Goal: Task Accomplishment & Management: Manage account settings

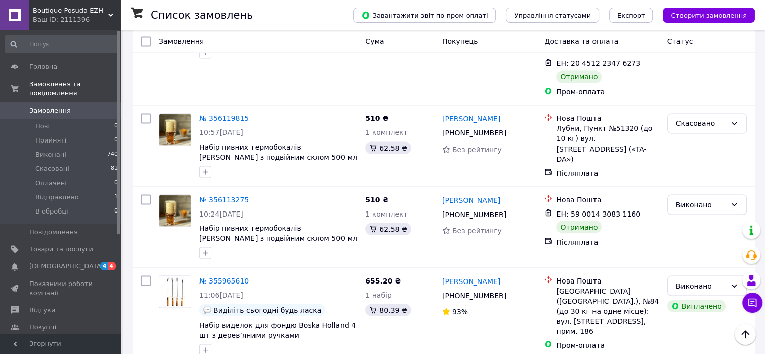
scroll to position [1773, 0]
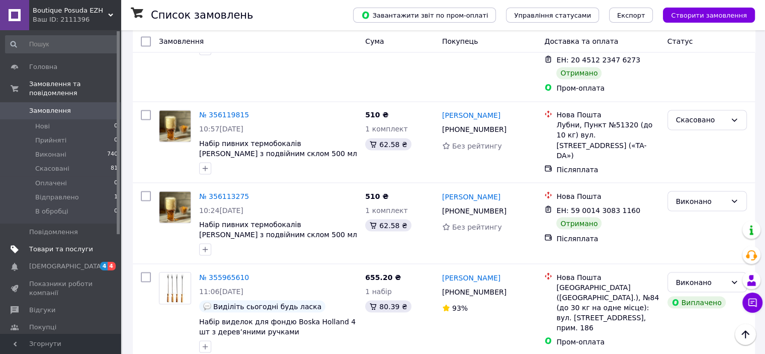
click at [33, 245] on span "Товари та послуги" at bounding box center [61, 249] width 64 height 9
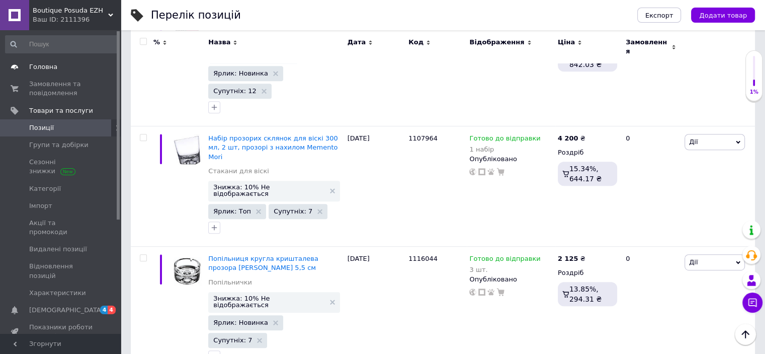
scroll to position [503, 0]
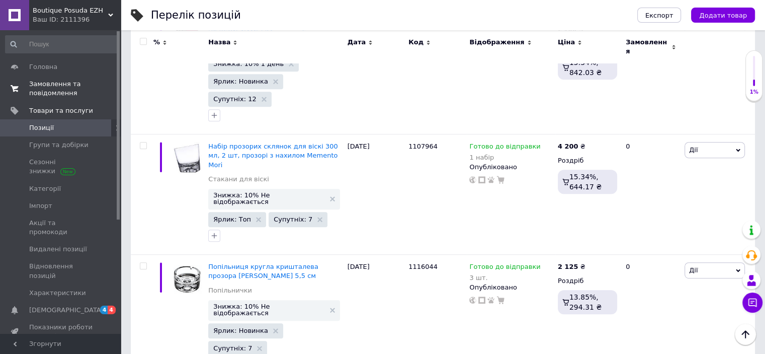
click at [37, 93] on span "Замовлення та повідомлення" at bounding box center [61, 89] width 64 height 18
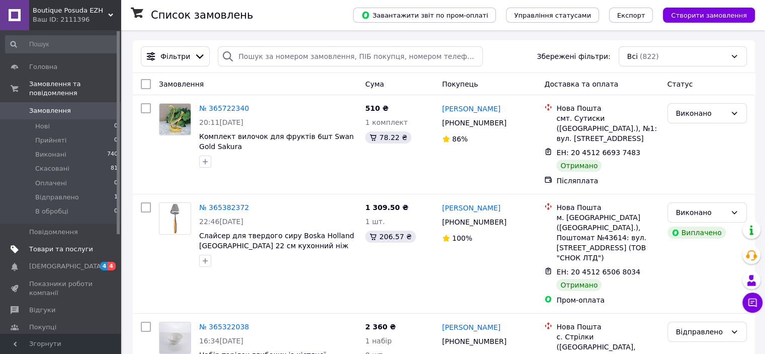
click at [58, 245] on span "Товари та послуги" at bounding box center [61, 249] width 64 height 9
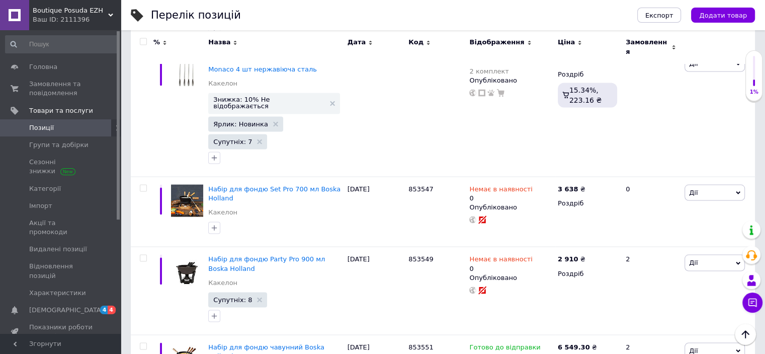
scroll to position [1865, 0]
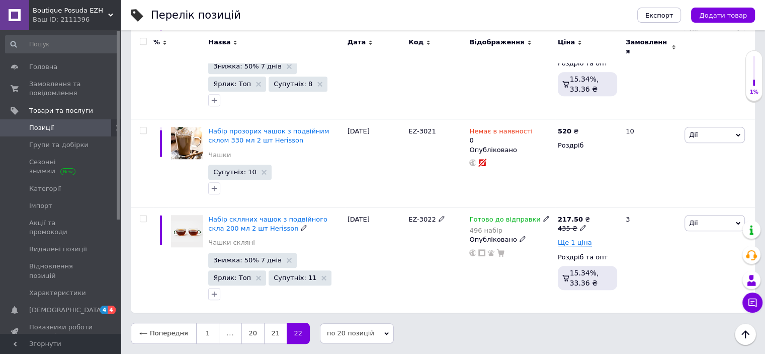
scroll to position [757, 0]
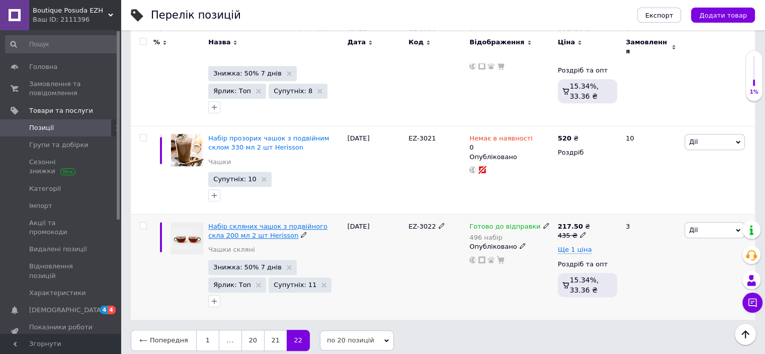
click at [239, 222] on span "Набір скляних чашок з подвійного скла 200 мл 2 шт Herisson" at bounding box center [267, 230] width 119 height 17
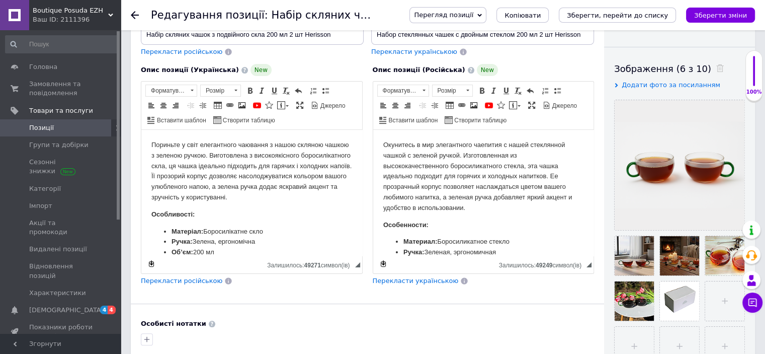
scroll to position [151, 0]
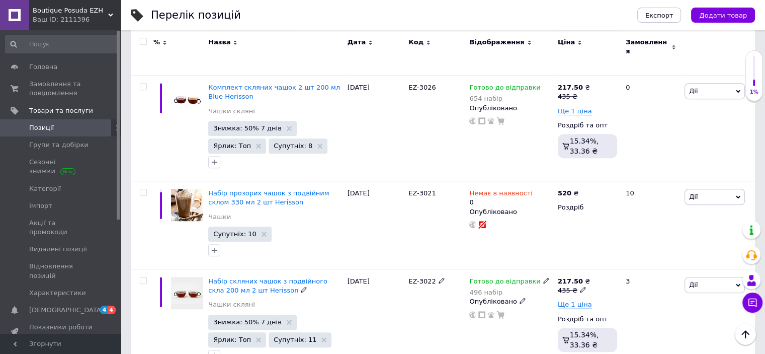
scroll to position [657, 0]
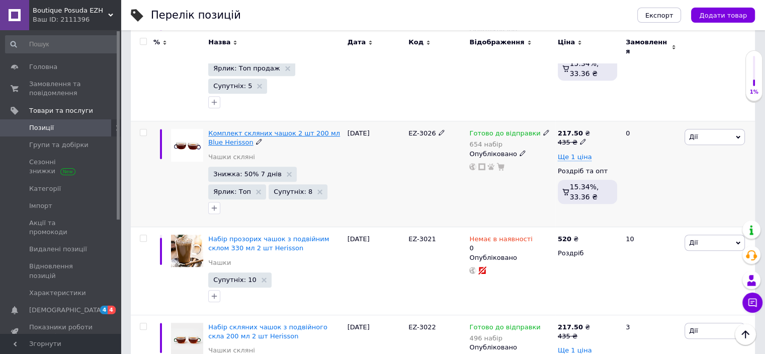
click at [235, 129] on span "Комплект скляних чашок 2 шт 200 мл Blue Herisson" at bounding box center [274, 137] width 132 height 17
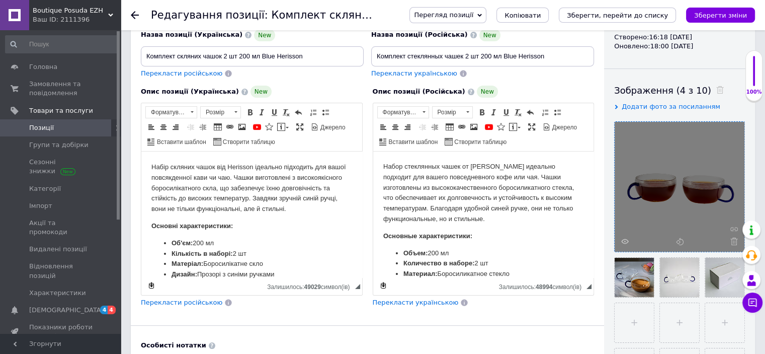
scroll to position [151, 0]
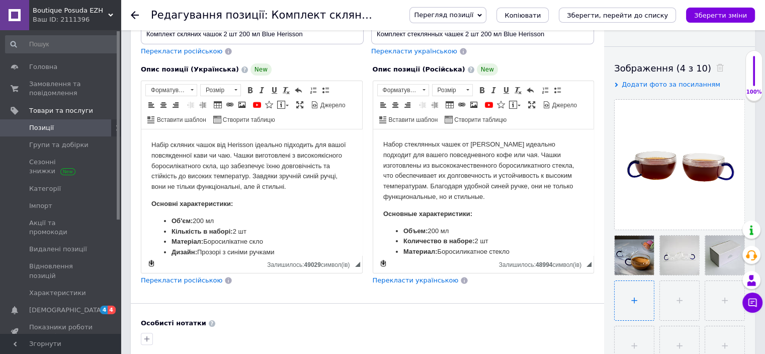
click at [620, 291] on input "file" at bounding box center [634, 300] width 39 height 39
type input "C:\fakepath\photo_2025-10-12_19-43-17.jpg"
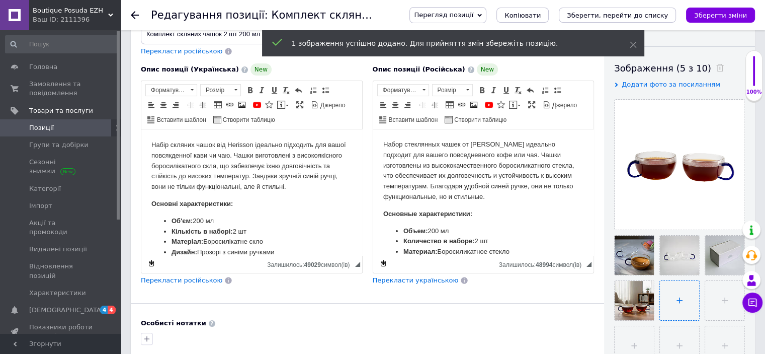
click at [668, 297] on input "file" at bounding box center [679, 300] width 39 height 39
type input "C:\fakepath\photo_2025-10-12_19-43-18.jpg"
click at [710, 295] on input "file" at bounding box center [724, 300] width 39 height 39
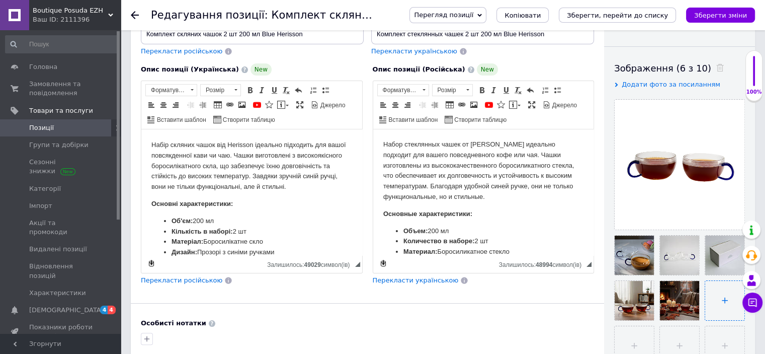
type input "C:\fakepath\57c2eede-5e0b-4780-bad1-8d2d86cbdfbe.png"
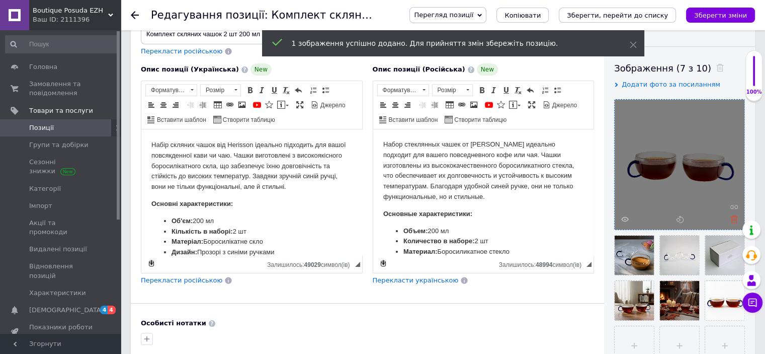
click at [734, 219] on icon at bounding box center [735, 219] width 8 height 8
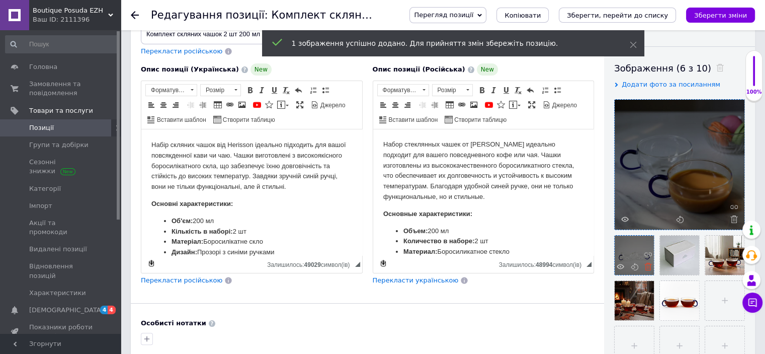
click at [645, 266] on icon at bounding box center [649, 267] width 8 height 8
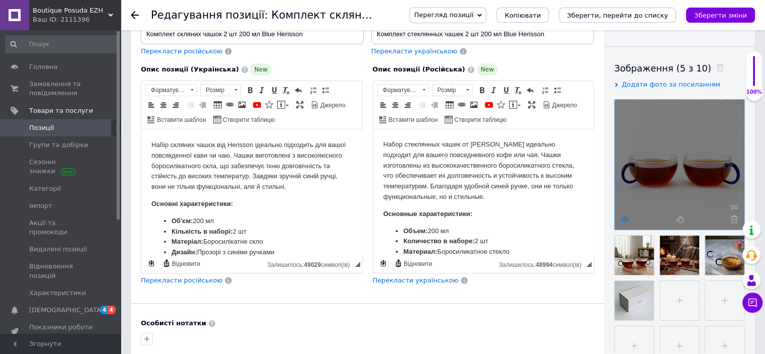
click at [622, 220] on use at bounding box center [625, 218] width 8 height 5
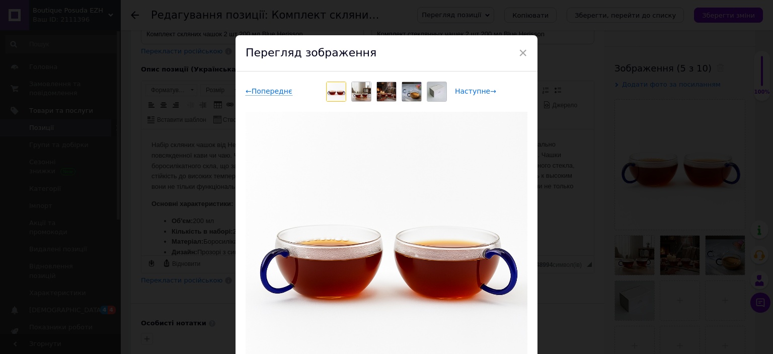
click at [469, 93] on span "Наступне →" at bounding box center [475, 91] width 41 height 9
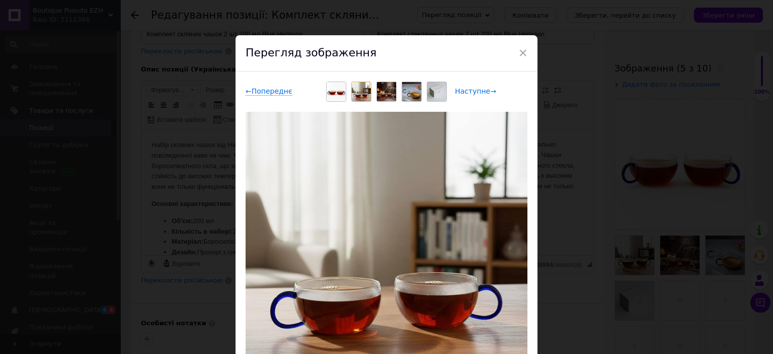
click at [469, 93] on span "Наступне →" at bounding box center [475, 91] width 41 height 9
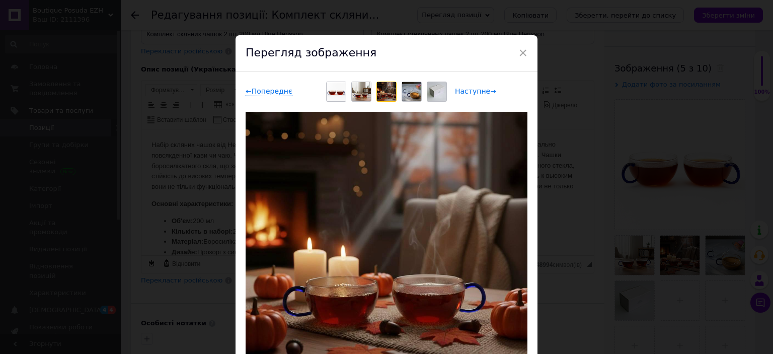
click at [469, 93] on span "Наступне →" at bounding box center [475, 91] width 41 height 9
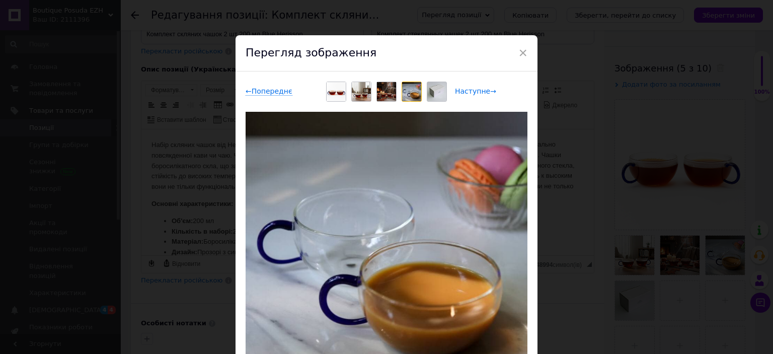
click at [469, 93] on span "Наступне →" at bounding box center [475, 91] width 41 height 9
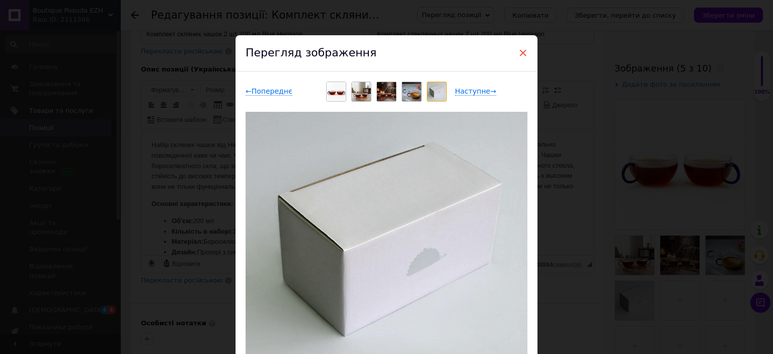
click at [520, 50] on span "×" at bounding box center [522, 52] width 9 height 17
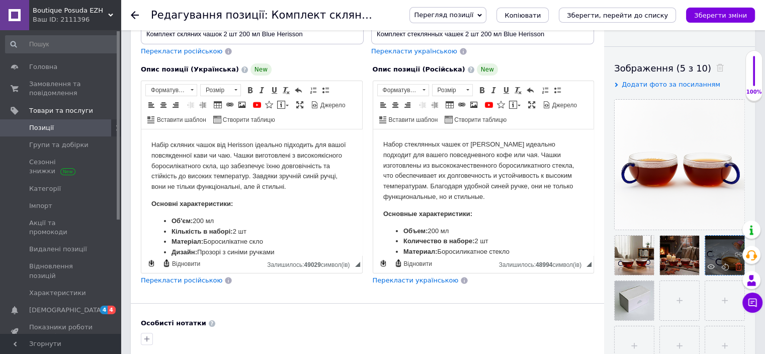
click at [735, 267] on icon at bounding box center [739, 267] width 8 height 8
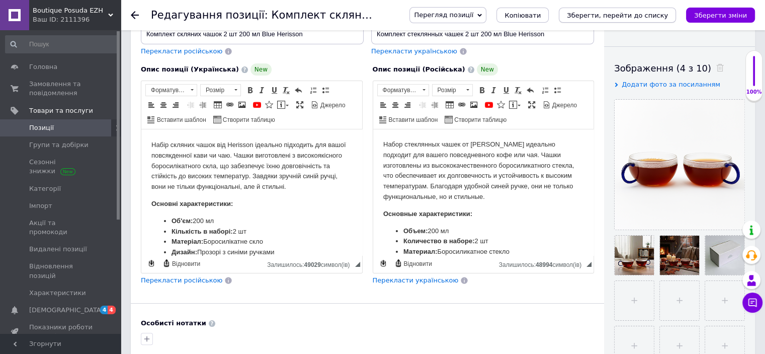
click at [622, 16] on icon "Зберегти, перейти до списку" at bounding box center [617, 16] width 101 height 8
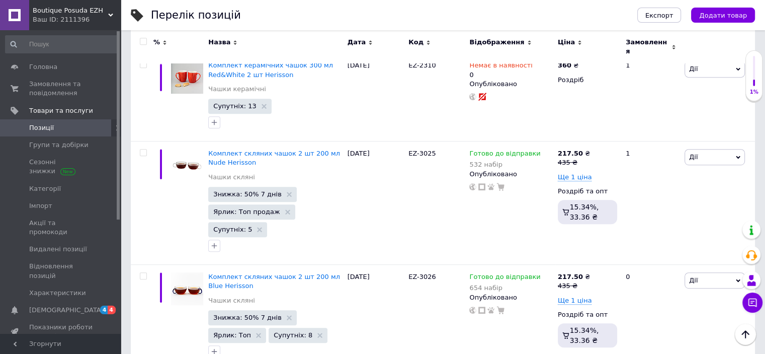
scroll to position [503, 0]
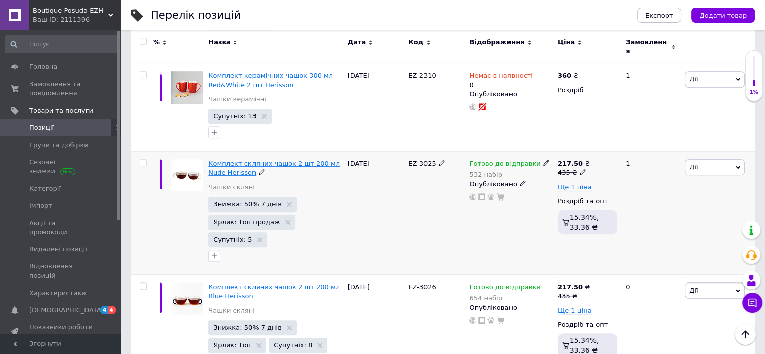
click at [254, 160] on span "Комплект скляних чашок 2 шт 200 мл Nude Herisson" at bounding box center [274, 168] width 132 height 17
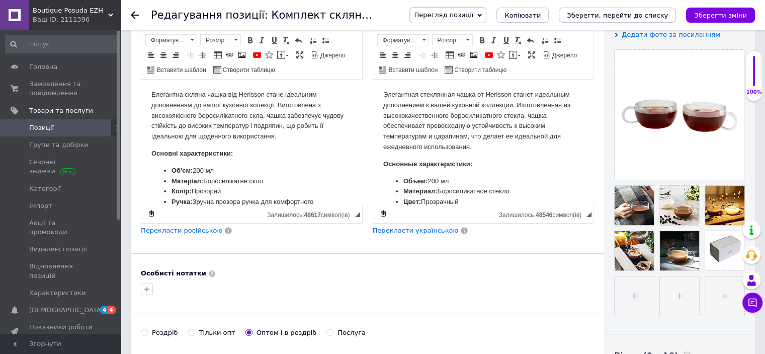
scroll to position [252, 0]
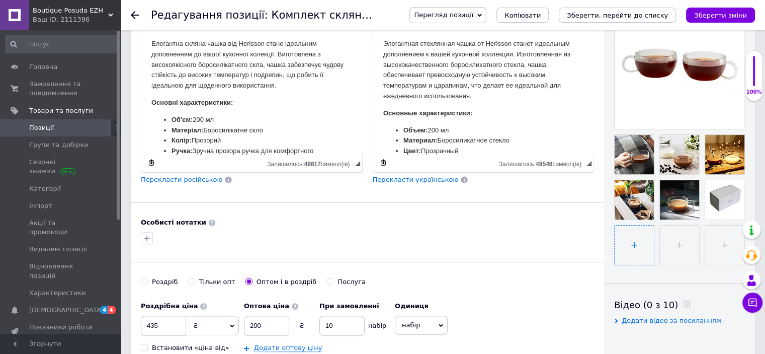
click at [630, 249] on input "file" at bounding box center [634, 244] width 39 height 39
type input "C:\fakepath\4a3ebb3f-8731-4688-8c46-5442ed005621.png"
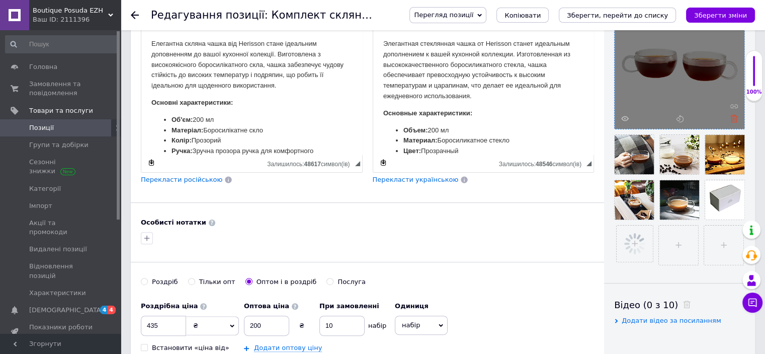
click at [735, 116] on icon at bounding box center [735, 119] width 8 height 8
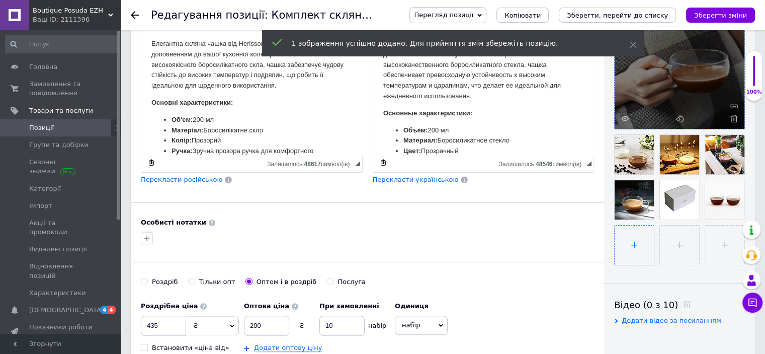
click at [626, 249] on input "file" at bounding box center [634, 244] width 39 height 39
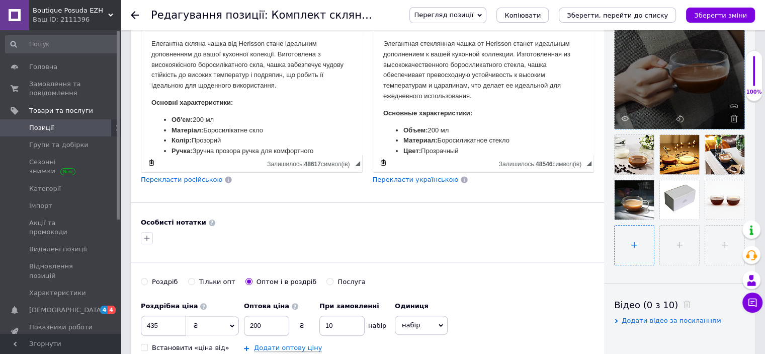
type input "C:\fakepath\photo_2025-10-12_19-43-17 (2).jpg"
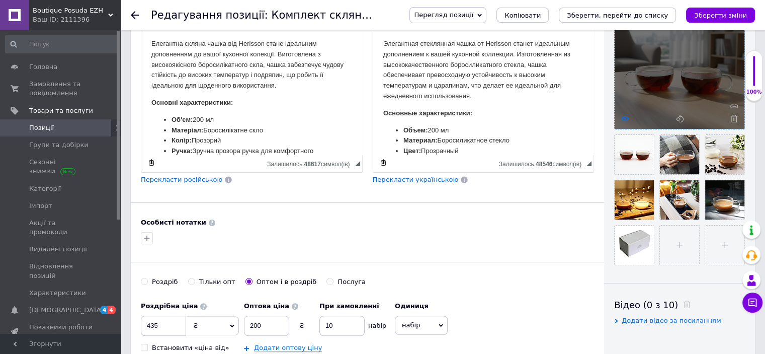
click at [625, 115] on icon at bounding box center [625, 119] width 8 height 8
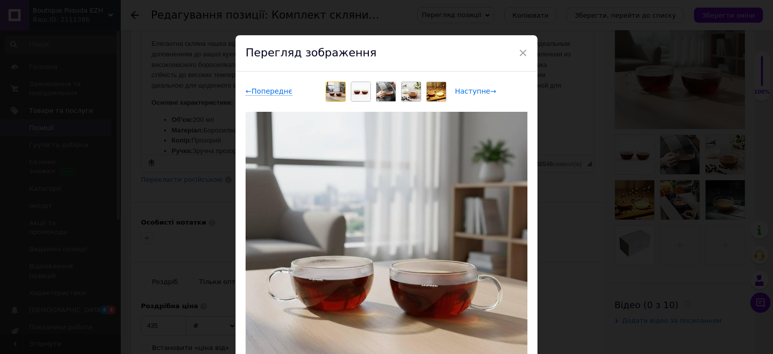
click at [477, 90] on span "Наступне →" at bounding box center [475, 91] width 41 height 9
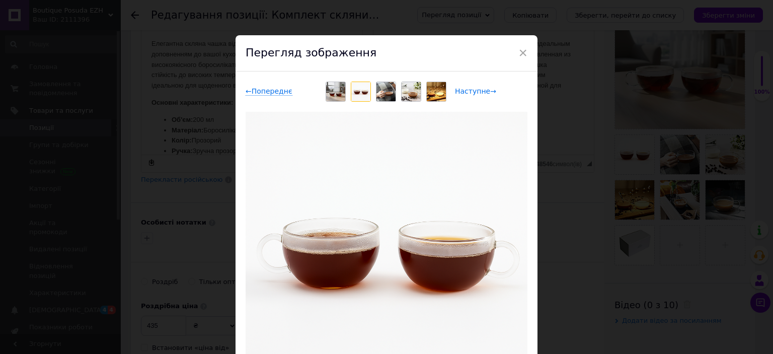
click at [477, 90] on span "Наступне →" at bounding box center [475, 91] width 41 height 9
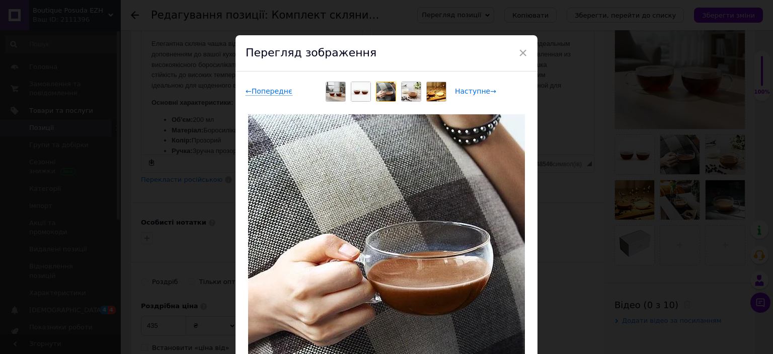
click at [477, 90] on span "Наступне →" at bounding box center [475, 91] width 41 height 9
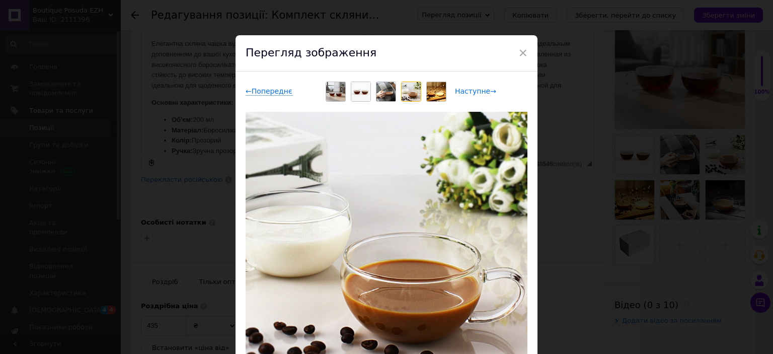
click at [477, 90] on span "Наступне →" at bounding box center [475, 91] width 41 height 9
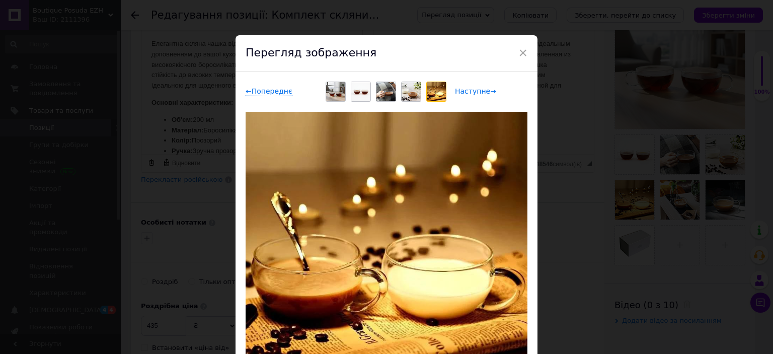
click at [477, 90] on span "Наступне →" at bounding box center [475, 91] width 41 height 9
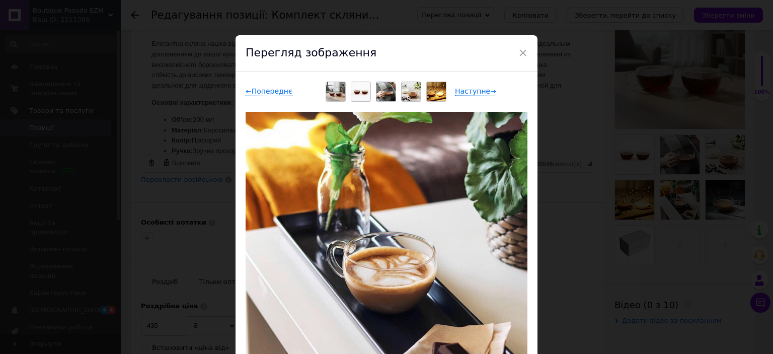
click at [526, 50] on div "Перегляд зображення" at bounding box center [386, 53] width 302 height 36
click at [521, 50] on span "×" at bounding box center [522, 52] width 9 height 17
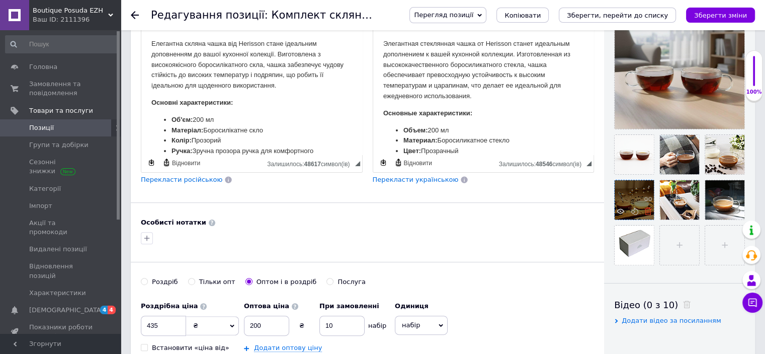
click at [645, 212] on icon at bounding box center [649, 211] width 8 height 8
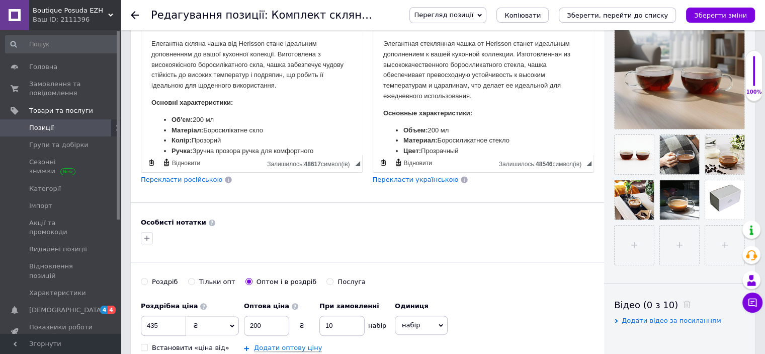
click at [613, 168] on ul at bounding box center [677, 197] width 136 height 136
click at [617, 167] on icon at bounding box center [621, 166] width 8 height 8
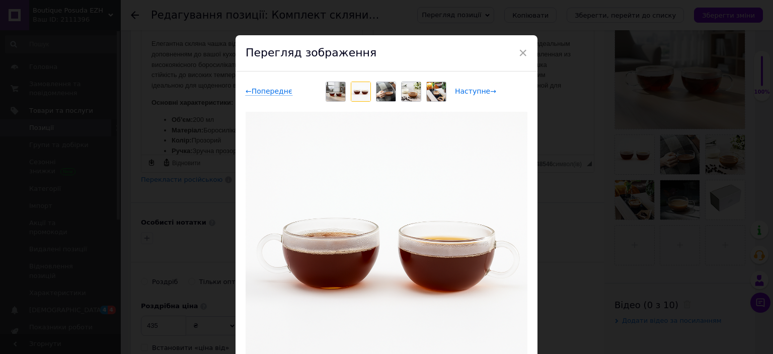
click at [461, 91] on span "Наступне →" at bounding box center [475, 91] width 41 height 9
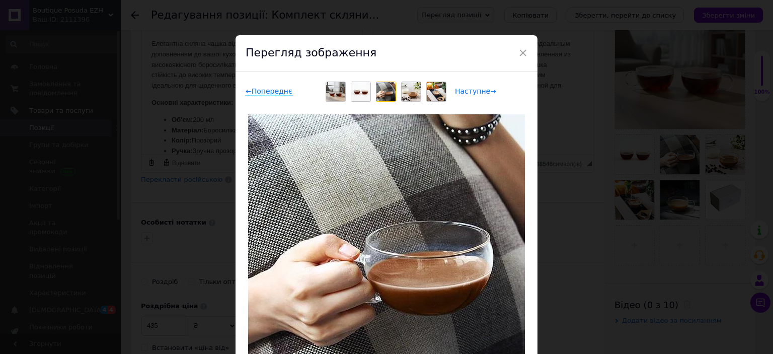
click at [461, 91] on span "Наступне →" at bounding box center [475, 91] width 41 height 9
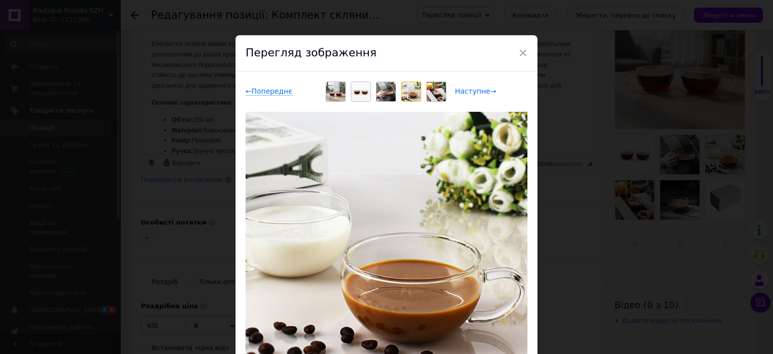
click at [461, 91] on span "Наступне →" at bounding box center [475, 91] width 41 height 9
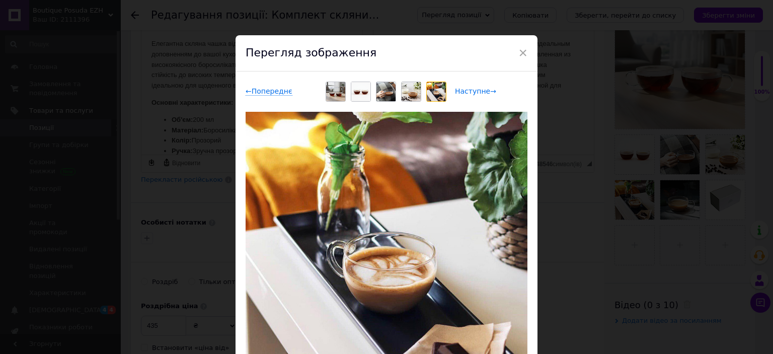
click at [461, 91] on span "Наступне →" at bounding box center [475, 91] width 41 height 9
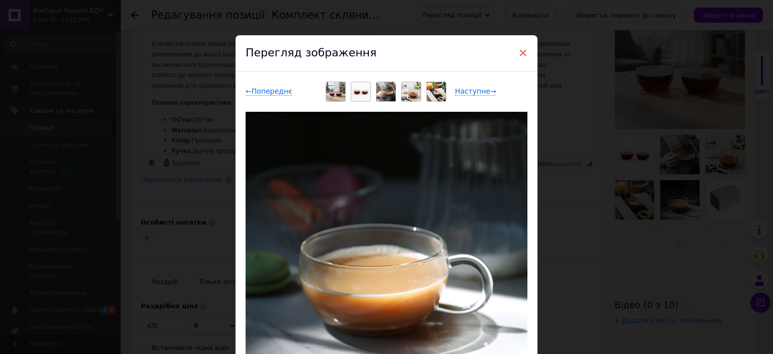
click at [523, 50] on span "×" at bounding box center [522, 52] width 9 height 17
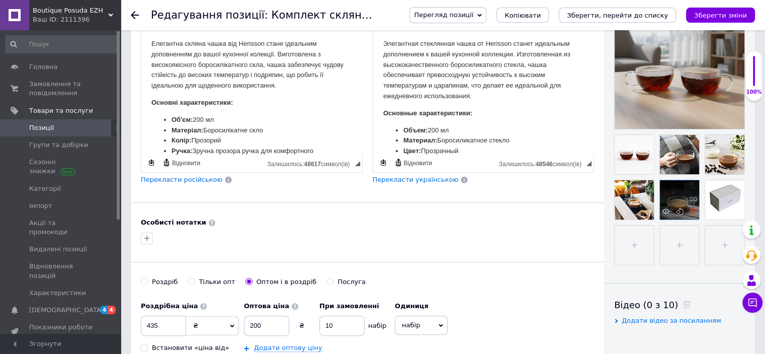
click at [695, 207] on icon at bounding box center [694, 211] width 8 height 8
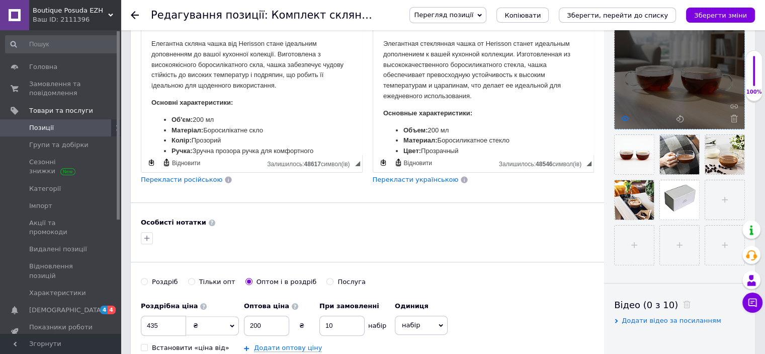
click at [624, 117] on icon at bounding box center [625, 119] width 8 height 8
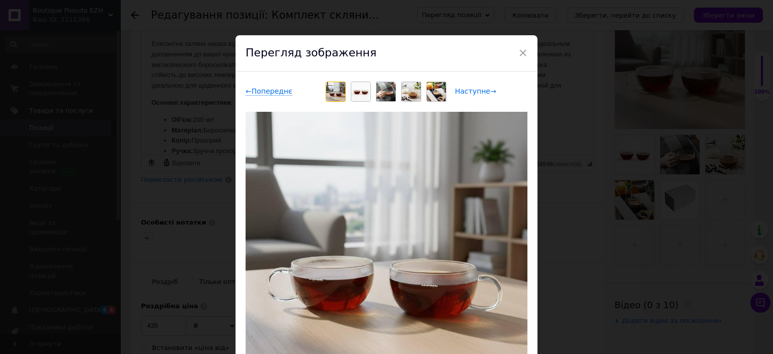
click at [468, 93] on span "Наступне →" at bounding box center [475, 91] width 41 height 9
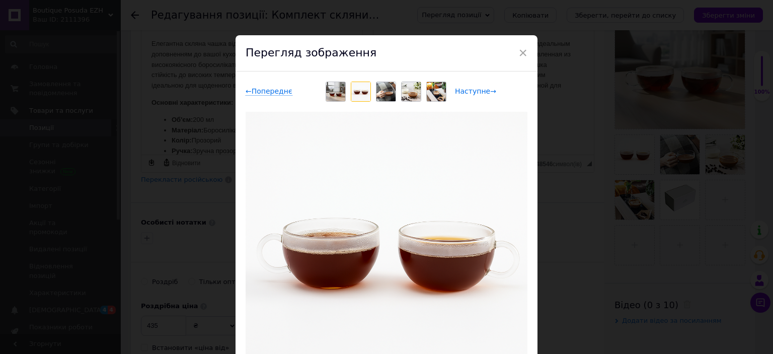
click at [468, 93] on span "Наступне →" at bounding box center [475, 91] width 41 height 9
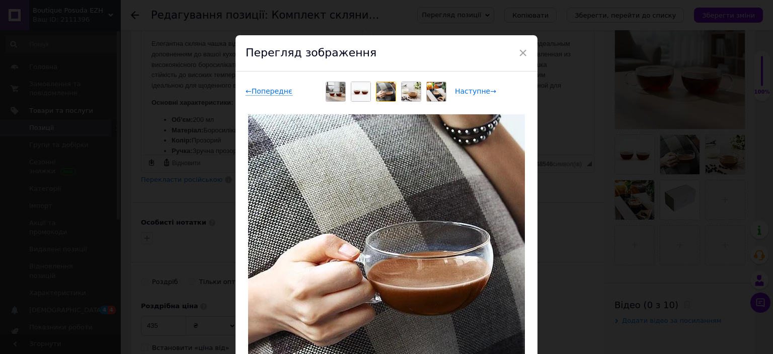
click at [468, 93] on span "Наступне →" at bounding box center [475, 91] width 41 height 9
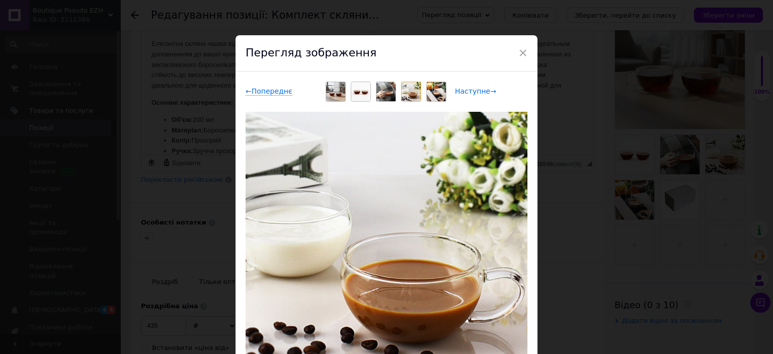
click at [468, 93] on span "Наступне →" at bounding box center [475, 91] width 41 height 9
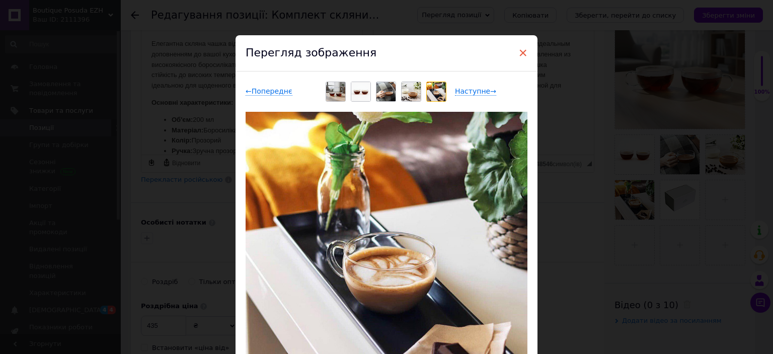
drag, startPoint x: 521, startPoint y: 56, endPoint x: 158, endPoint y: 36, distance: 363.9
click at [521, 56] on span "×" at bounding box center [522, 52] width 9 height 17
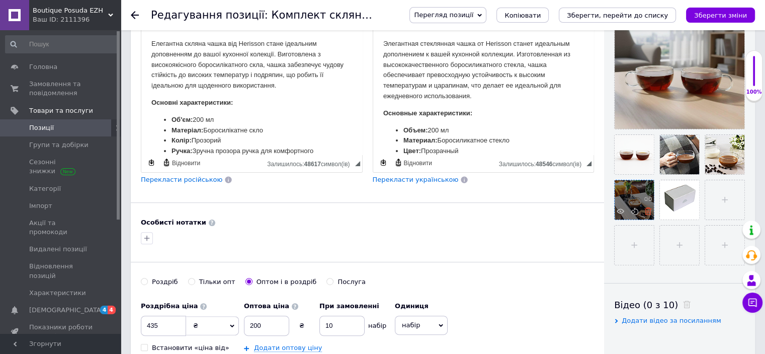
click at [649, 211] on icon at bounding box center [649, 211] width 8 height 8
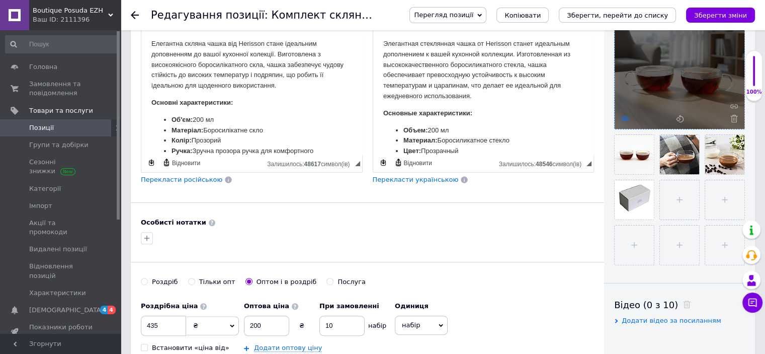
click at [625, 115] on icon at bounding box center [625, 119] width 8 height 8
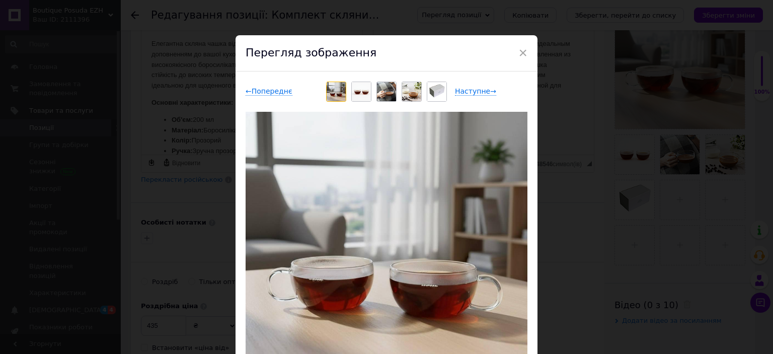
click at [344, 96] on img at bounding box center [336, 91] width 19 height 19
click at [352, 96] on img at bounding box center [361, 91] width 19 height 19
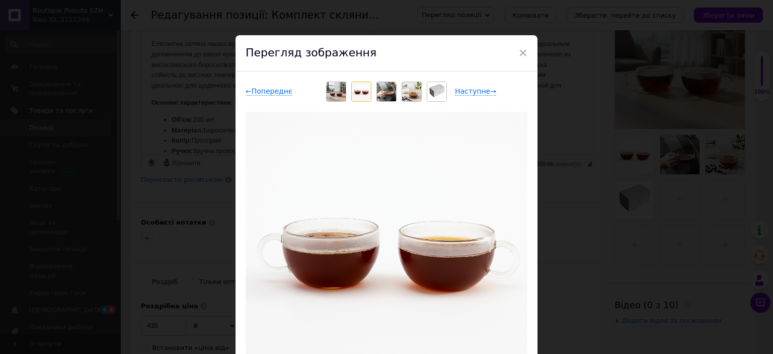
click at [387, 101] on div "← Попереднє Наступне → Видалити зображення Видалити всі зображення" at bounding box center [386, 252] width 302 height 362
click at [388, 98] on img at bounding box center [386, 91] width 19 height 19
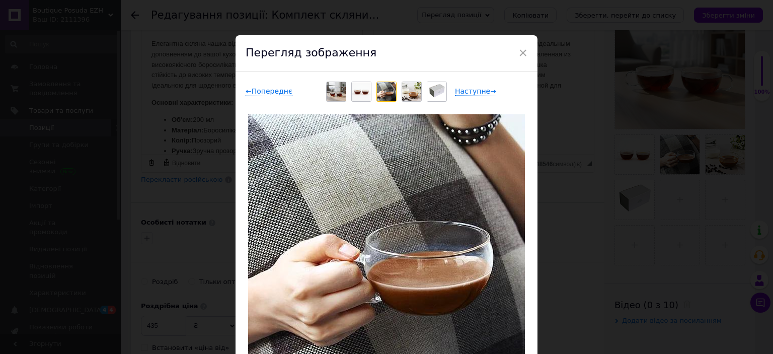
click at [406, 93] on img at bounding box center [411, 91] width 19 height 19
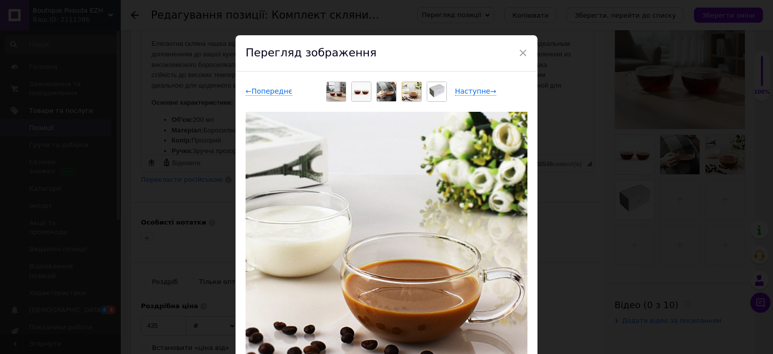
click at [432, 92] on img at bounding box center [436, 91] width 19 height 19
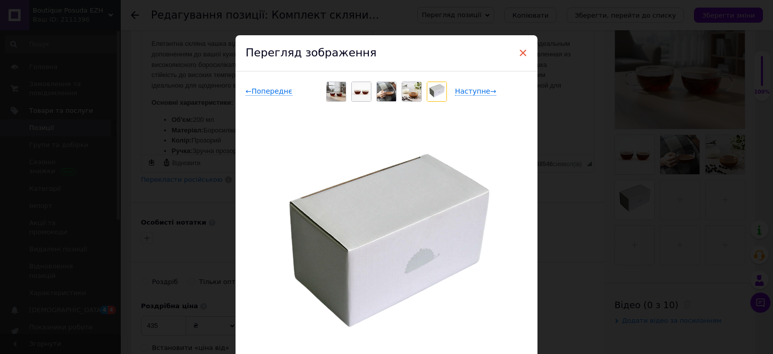
drag, startPoint x: 522, startPoint y: 51, endPoint x: 208, endPoint y: 4, distance: 317.5
click at [522, 51] on span "×" at bounding box center [522, 52] width 9 height 17
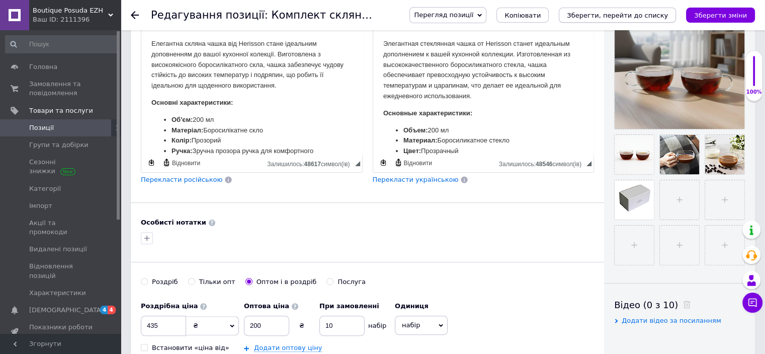
click at [628, 16] on icon "Зберегти, перейти до списку" at bounding box center [617, 16] width 101 height 8
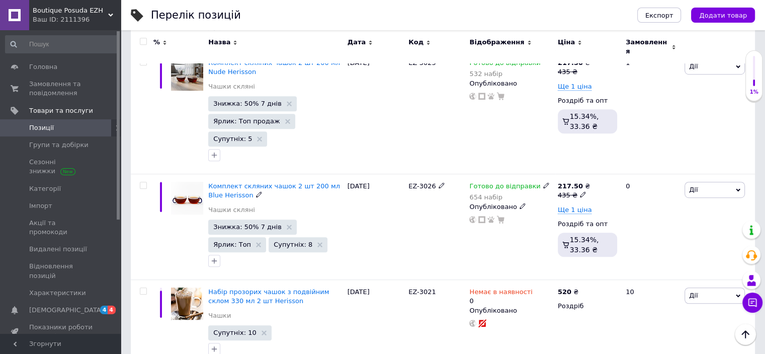
scroll to position [553, 0]
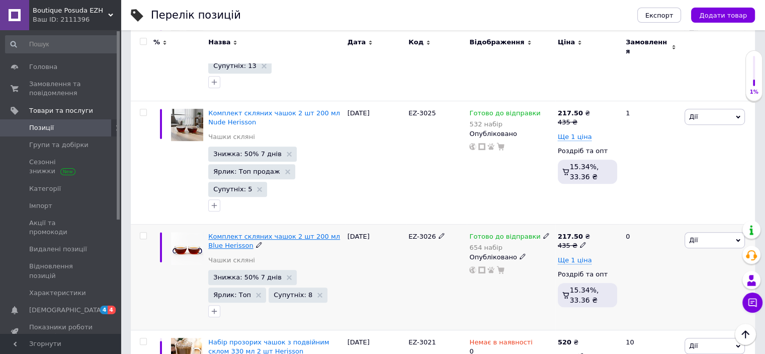
click at [311, 233] on span "Комплект скляних чашок 2 шт 200 мл Blue Herisson" at bounding box center [274, 240] width 132 height 17
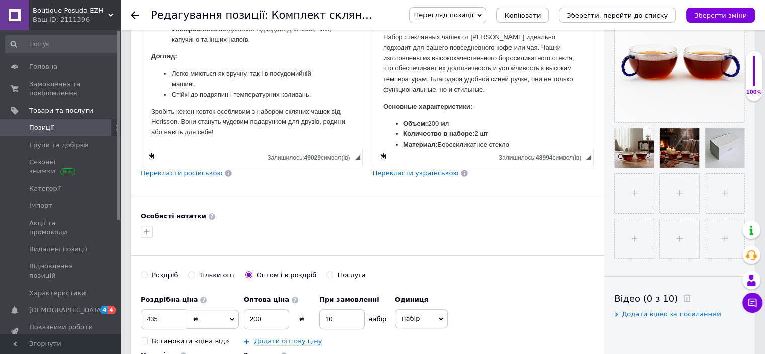
scroll to position [352, 0]
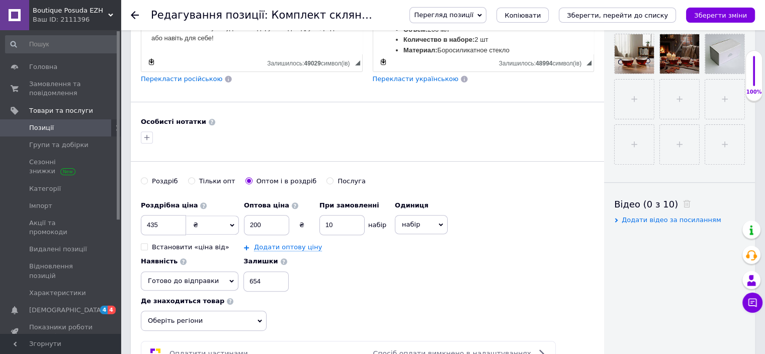
click at [147, 177] on input "Роздріб" at bounding box center [144, 180] width 7 height 7
radio input "true"
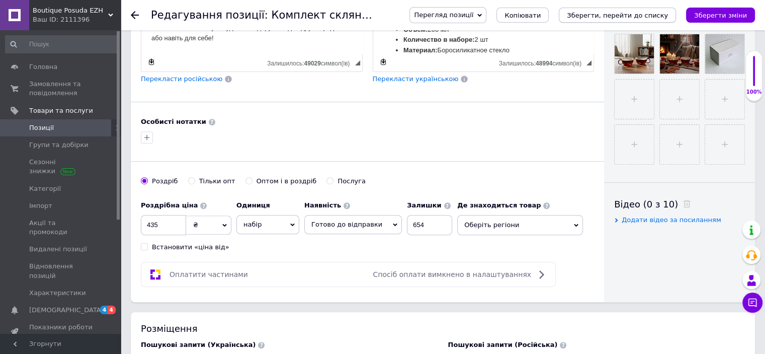
click at [663, 18] on icon "Зберегти, перейти до списку" at bounding box center [617, 16] width 101 height 8
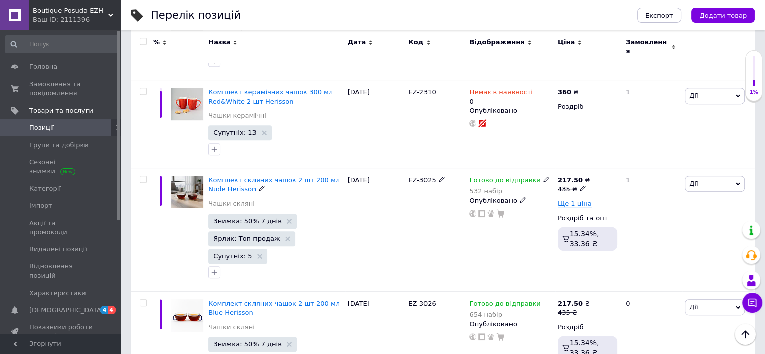
scroll to position [553, 0]
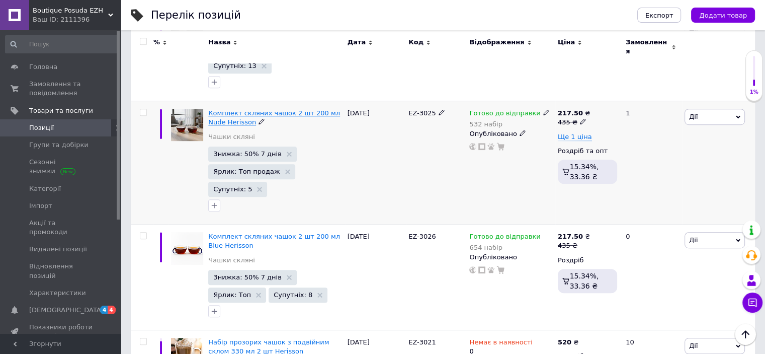
click at [323, 109] on span "Комплект скляних чашок 2 шт 200 мл Nude Herisson" at bounding box center [274, 117] width 132 height 17
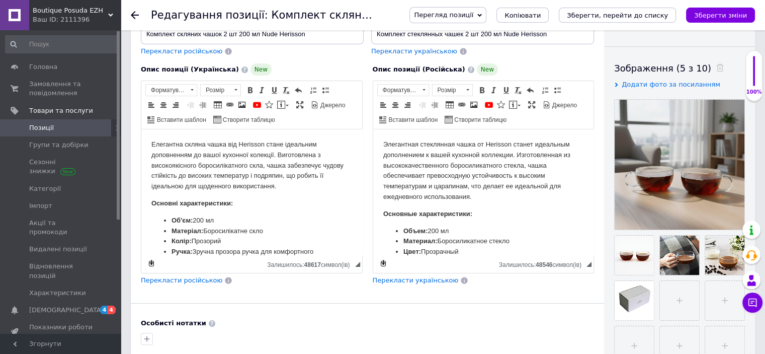
scroll to position [302, 0]
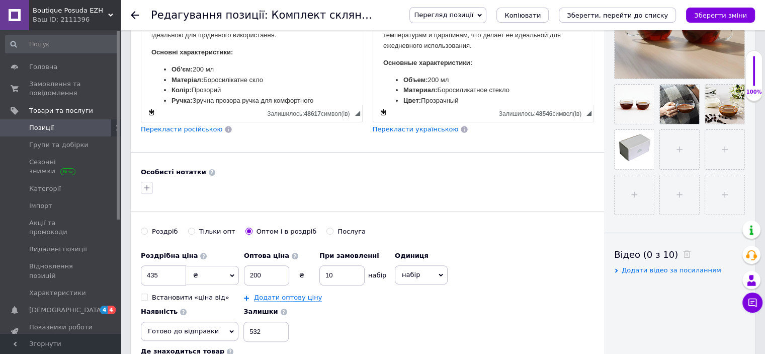
click at [145, 229] on input "Роздріб" at bounding box center [144, 230] width 7 height 7
radio input "true"
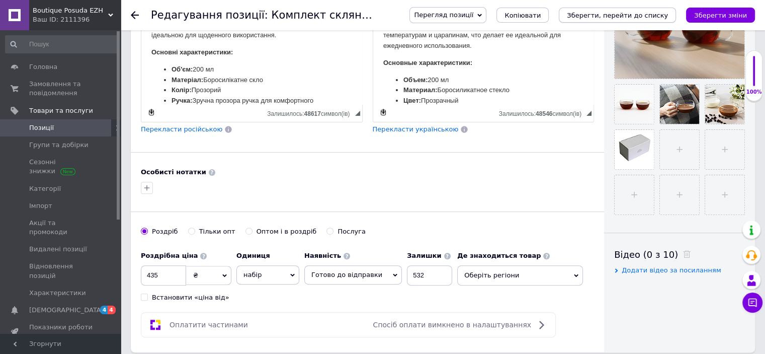
click at [613, 12] on icon "Зберегти, перейти до списку" at bounding box center [617, 16] width 101 height 8
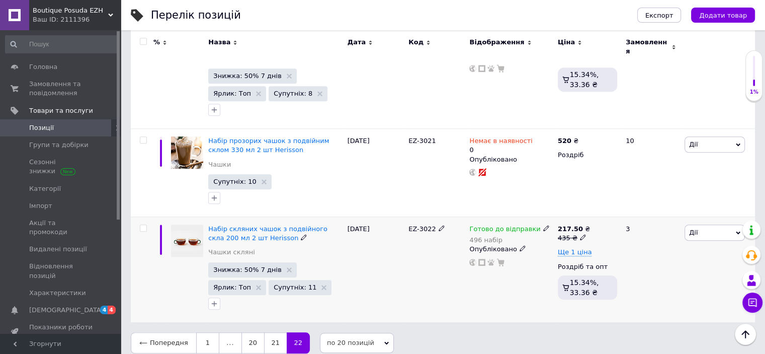
scroll to position [757, 0]
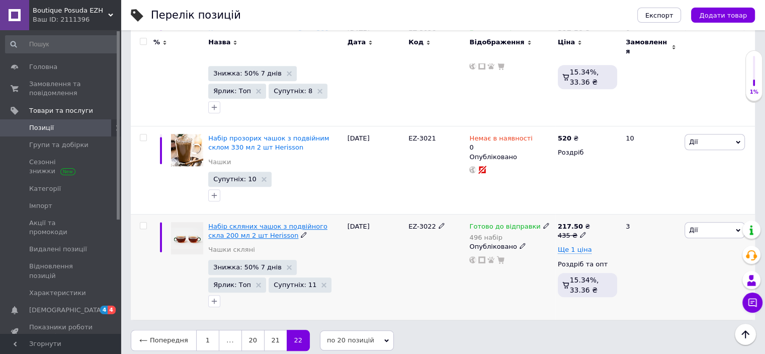
click at [234, 222] on span "Набір скляних чашок з подвійного скла 200 мл 2 шт Herisson" at bounding box center [267, 230] width 119 height 17
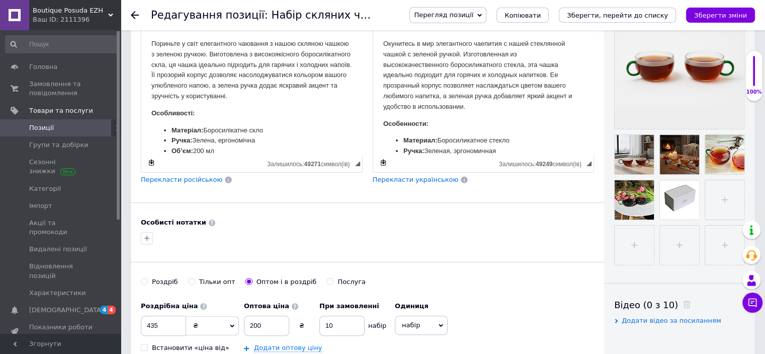
scroll to position [403, 0]
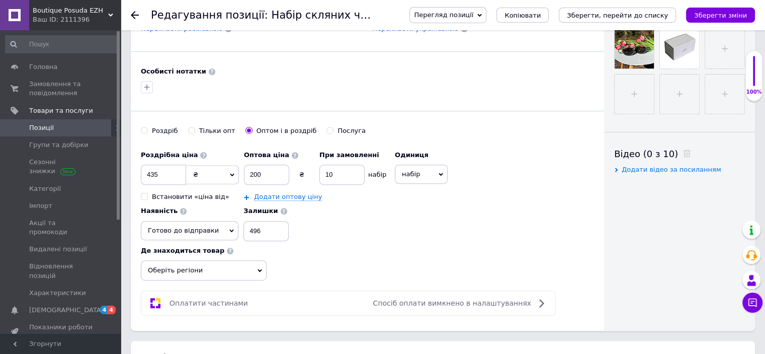
click at [144, 130] on input "Роздріб" at bounding box center [144, 130] width 7 height 7
radio input "true"
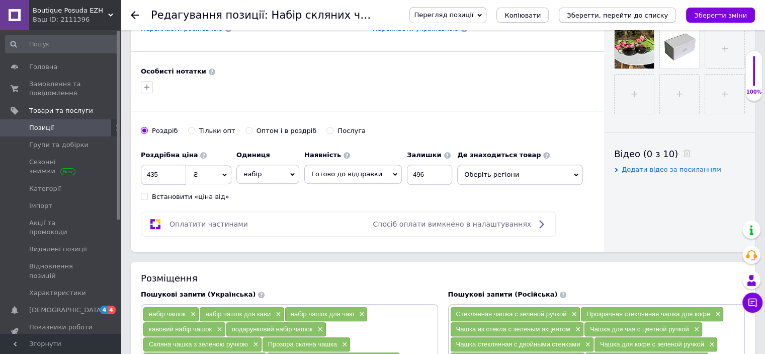
click at [617, 18] on icon "Зберегти, перейти до списку" at bounding box center [617, 16] width 101 height 8
